Goal: Use online tool/utility

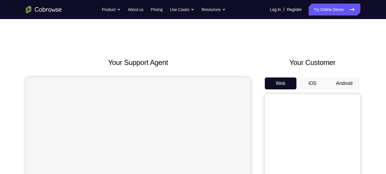
click at [343, 83] on button "Android" at bounding box center [345, 84] width 32 height 12
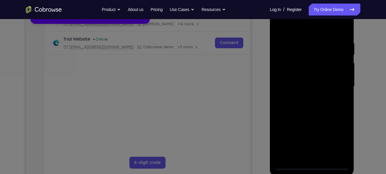
scroll to position [101, 0]
click at [313, 163] on icon at bounding box center [195, 75] width 391 height 200
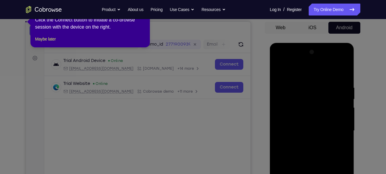
scroll to position [57, 0]
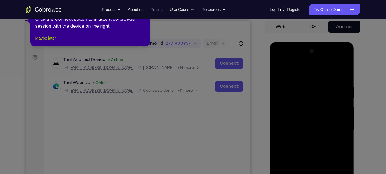
click at [52, 42] on button "Maybe later" at bounding box center [45, 38] width 21 height 7
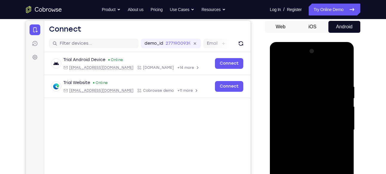
scroll to position [120, 0]
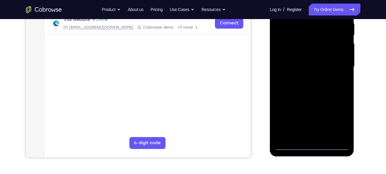
click at [314, 146] on div at bounding box center [312, 66] width 75 height 167
click at [338, 121] on div at bounding box center [312, 66] width 75 height 167
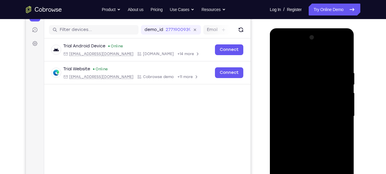
scroll to position [67, 0]
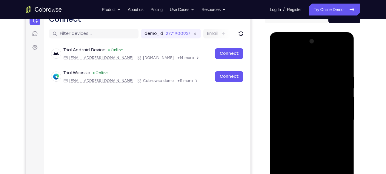
click at [279, 48] on div at bounding box center [312, 120] width 75 height 167
click at [338, 118] on div at bounding box center [312, 120] width 75 height 167
click at [306, 130] on div at bounding box center [312, 120] width 75 height 167
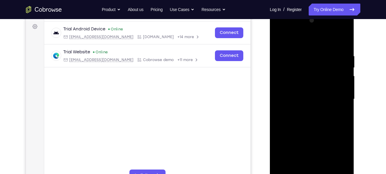
scroll to position [88, 0]
click at [315, 92] on div at bounding box center [312, 99] width 75 height 167
click at [287, 75] on div at bounding box center [312, 99] width 75 height 167
click at [296, 87] on div at bounding box center [312, 99] width 75 height 167
click at [342, 88] on div at bounding box center [312, 99] width 75 height 167
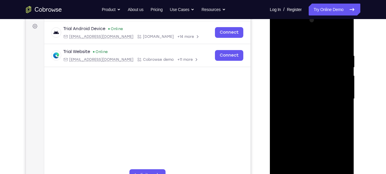
click at [305, 99] on div at bounding box center [312, 99] width 75 height 167
click at [312, 108] on div at bounding box center [312, 99] width 75 height 167
click at [311, 118] on div at bounding box center [312, 99] width 75 height 167
click at [312, 108] on div at bounding box center [312, 99] width 75 height 167
click at [308, 99] on div at bounding box center [312, 99] width 75 height 167
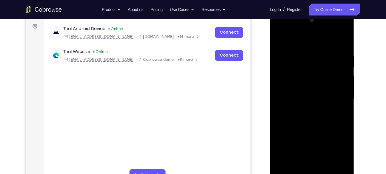
click at [317, 121] on div at bounding box center [312, 99] width 75 height 167
click at [314, 115] on div at bounding box center [312, 99] width 75 height 167
click at [337, 40] on div at bounding box center [312, 99] width 75 height 167
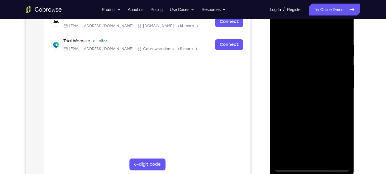
scroll to position [104, 0]
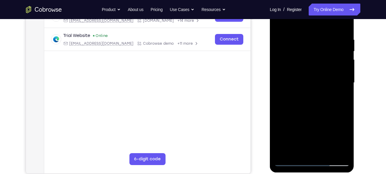
click at [315, 110] on div at bounding box center [312, 82] width 75 height 167
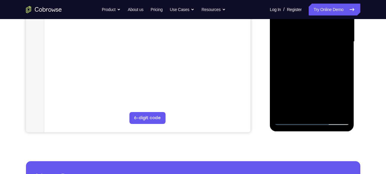
scroll to position [144, 0]
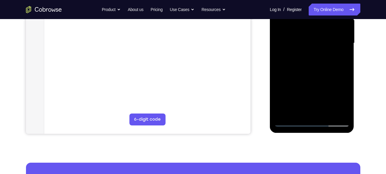
click at [327, 112] on div at bounding box center [312, 43] width 75 height 167
click at [311, 75] on div at bounding box center [312, 43] width 75 height 167
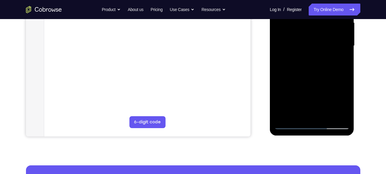
scroll to position [141, 0]
click at [306, 44] on div at bounding box center [312, 45] width 75 height 167
click at [322, 60] on div at bounding box center [312, 45] width 75 height 167
click at [321, 61] on div at bounding box center [312, 45] width 75 height 167
drag, startPoint x: 321, startPoint y: 61, endPoint x: 324, endPoint y: 61, distance: 3.3
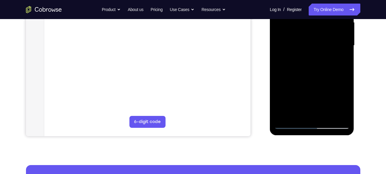
click at [324, 61] on div at bounding box center [312, 45] width 75 height 167
drag, startPoint x: 320, startPoint y: 60, endPoint x: 324, endPoint y: 60, distance: 3.3
click at [324, 60] on div at bounding box center [312, 45] width 75 height 167
click at [321, 61] on div at bounding box center [312, 45] width 75 height 167
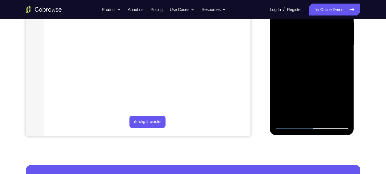
click at [321, 61] on div at bounding box center [312, 45] width 75 height 167
click at [290, 61] on div at bounding box center [312, 45] width 75 height 167
click at [341, 60] on div at bounding box center [312, 45] width 75 height 167
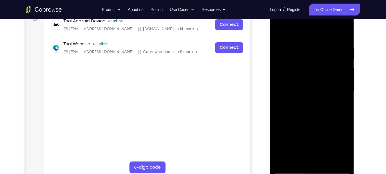
scroll to position [95, 0]
click at [279, 32] on div at bounding box center [312, 91] width 75 height 167
click at [310, 90] on div at bounding box center [312, 91] width 75 height 167
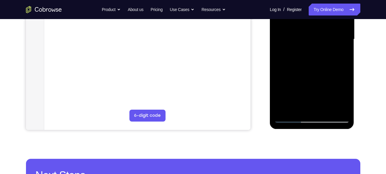
scroll to position [148, 0]
click at [310, 105] on div at bounding box center [312, 38] width 75 height 167
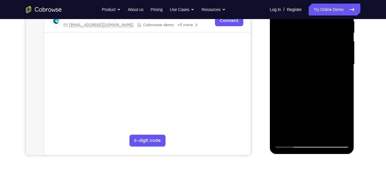
scroll to position [123, 0]
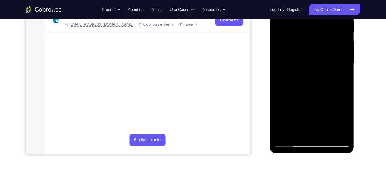
click at [306, 61] on div at bounding box center [312, 63] width 75 height 167
click at [319, 106] on div at bounding box center [312, 63] width 75 height 167
click at [298, 44] on div at bounding box center [312, 63] width 75 height 167
click at [316, 96] on div at bounding box center [312, 63] width 75 height 167
click at [342, 78] on div at bounding box center [312, 63] width 75 height 167
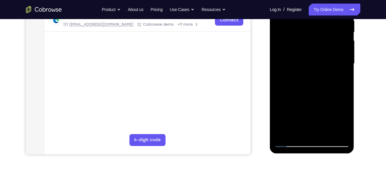
click at [301, 66] on div at bounding box center [312, 63] width 75 height 167
click at [308, 132] on div at bounding box center [312, 63] width 75 height 167
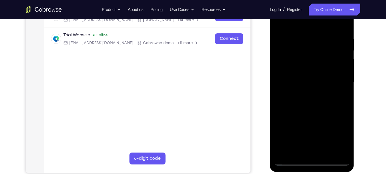
scroll to position [104, 0]
click at [295, 72] on div at bounding box center [312, 82] width 75 height 167
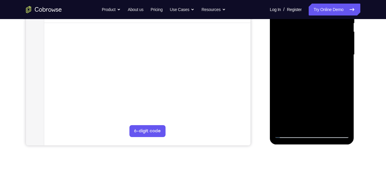
scroll to position [138, 0]
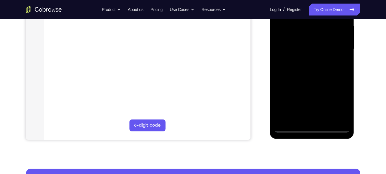
click at [295, 117] on div at bounding box center [312, 49] width 75 height 167
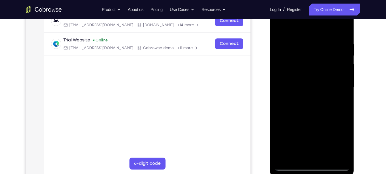
scroll to position [99, 0]
click at [298, 68] on div at bounding box center [312, 87] width 75 height 167
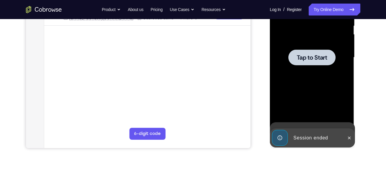
scroll to position [129, 0]
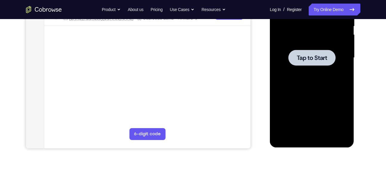
click at [312, 57] on span "Tap to Start" at bounding box center [312, 58] width 30 height 6
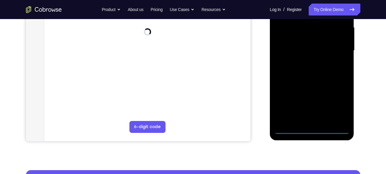
scroll to position [143, 0]
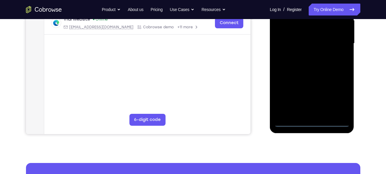
click at [311, 121] on div at bounding box center [312, 43] width 75 height 167
click at [338, 99] on div at bounding box center [312, 43] width 75 height 167
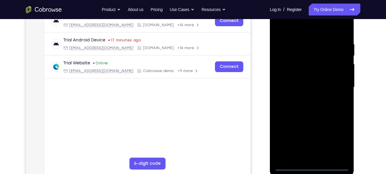
scroll to position [95, 0]
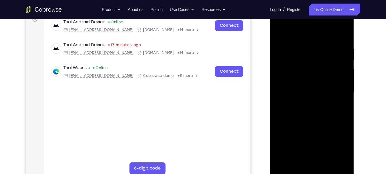
click at [279, 22] on div at bounding box center [312, 92] width 75 height 167
click at [338, 90] on div at bounding box center [312, 92] width 75 height 167
click at [319, 163] on div at bounding box center [312, 92] width 75 height 167
click at [307, 86] on div at bounding box center [312, 92] width 75 height 167
click at [301, 79] on div at bounding box center [312, 92] width 75 height 167
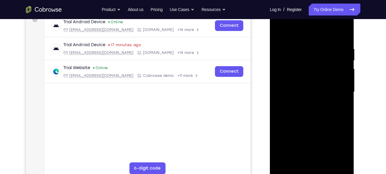
click at [341, 79] on div at bounding box center [312, 92] width 75 height 167
click at [301, 93] on div at bounding box center [312, 92] width 75 height 167
click at [310, 112] on div at bounding box center [312, 92] width 75 height 167
click at [293, 111] on div at bounding box center [312, 92] width 75 height 167
click at [338, 34] on div at bounding box center [312, 92] width 75 height 167
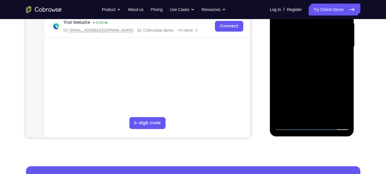
scroll to position [141, 0]
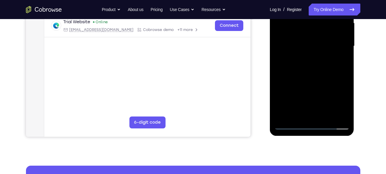
click at [313, 74] on div at bounding box center [312, 46] width 75 height 167
click at [327, 117] on div at bounding box center [312, 46] width 75 height 167
click at [318, 79] on div at bounding box center [312, 46] width 75 height 167
click at [333, 42] on div at bounding box center [312, 46] width 75 height 167
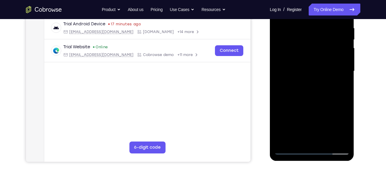
scroll to position [108, 0]
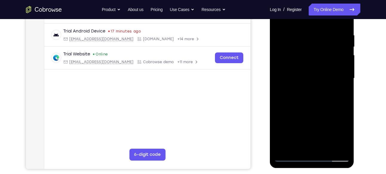
drag, startPoint x: 300, startPoint y: 57, endPoint x: 301, endPoint y: 82, distance: 24.6
click at [301, 82] on div at bounding box center [312, 78] width 75 height 167
drag, startPoint x: 299, startPoint y: 59, endPoint x: 299, endPoint y: 72, distance: 13.4
click at [299, 72] on div at bounding box center [312, 78] width 75 height 167
click at [298, 48] on div at bounding box center [312, 78] width 75 height 167
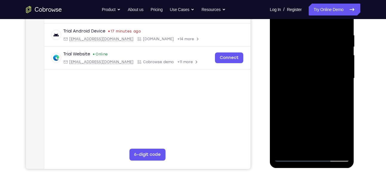
click at [320, 62] on div at bounding box center [312, 78] width 75 height 167
drag, startPoint x: 333, startPoint y: 93, endPoint x: 327, endPoint y: 93, distance: 5.7
click at [327, 93] on div at bounding box center [312, 78] width 75 height 167
drag, startPoint x: 327, startPoint y: 93, endPoint x: 333, endPoint y: 93, distance: 6.6
click at [333, 93] on div at bounding box center [312, 78] width 75 height 167
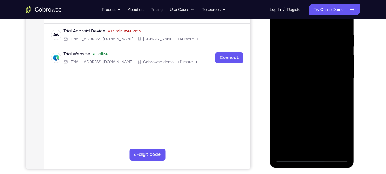
click at [330, 94] on div at bounding box center [312, 78] width 75 height 167
click at [341, 92] on div at bounding box center [312, 78] width 75 height 167
click at [322, 55] on div at bounding box center [312, 78] width 75 height 167
click at [306, 100] on div at bounding box center [312, 78] width 75 height 167
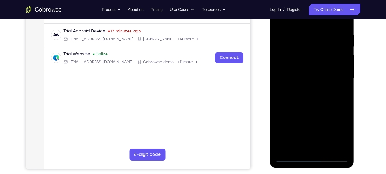
click at [320, 101] on div at bounding box center [312, 78] width 75 height 167
click at [339, 92] on div at bounding box center [312, 78] width 75 height 167
click at [340, 93] on div at bounding box center [312, 78] width 75 height 167
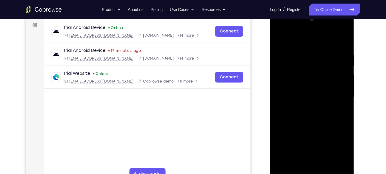
click at [316, 54] on div at bounding box center [312, 97] width 75 height 167
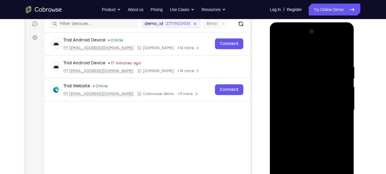
scroll to position [160, 0]
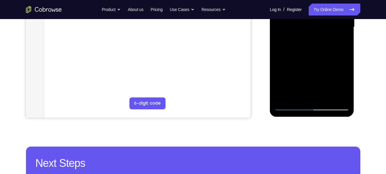
click at [326, 68] on div at bounding box center [312, 27] width 75 height 167
click at [338, 65] on div at bounding box center [312, 27] width 75 height 167
click at [344, 30] on div at bounding box center [312, 27] width 75 height 167
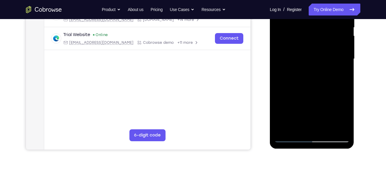
scroll to position [127, 0]
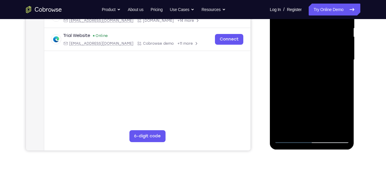
drag, startPoint x: 303, startPoint y: 51, endPoint x: 296, endPoint y: -5, distance: 56.3
click at [296, 0] on div at bounding box center [312, 59] width 75 height 167
drag, startPoint x: 290, startPoint y: 60, endPoint x: 278, endPoint y: 1, distance: 60.0
click at [278, 1] on div at bounding box center [312, 59] width 75 height 167
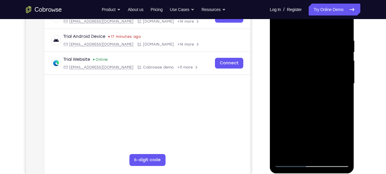
scroll to position [104, 0]
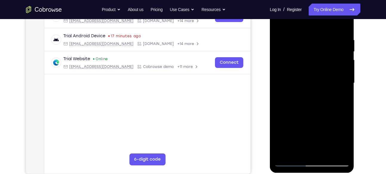
click at [307, 97] on div at bounding box center [312, 83] width 75 height 167
click at [341, 97] on div at bounding box center [312, 83] width 75 height 167
click at [340, 97] on div at bounding box center [312, 83] width 75 height 167
click at [302, 98] on div at bounding box center [312, 83] width 75 height 167
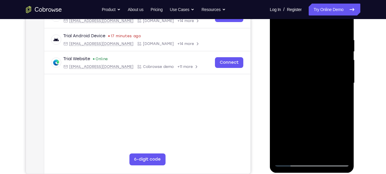
click at [339, 98] on div at bounding box center [312, 83] width 75 height 167
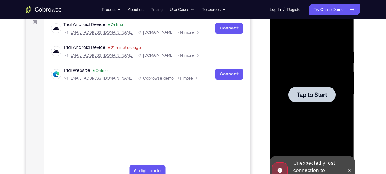
scroll to position [91, 0]
